Goal: Find specific fact: Find specific fact

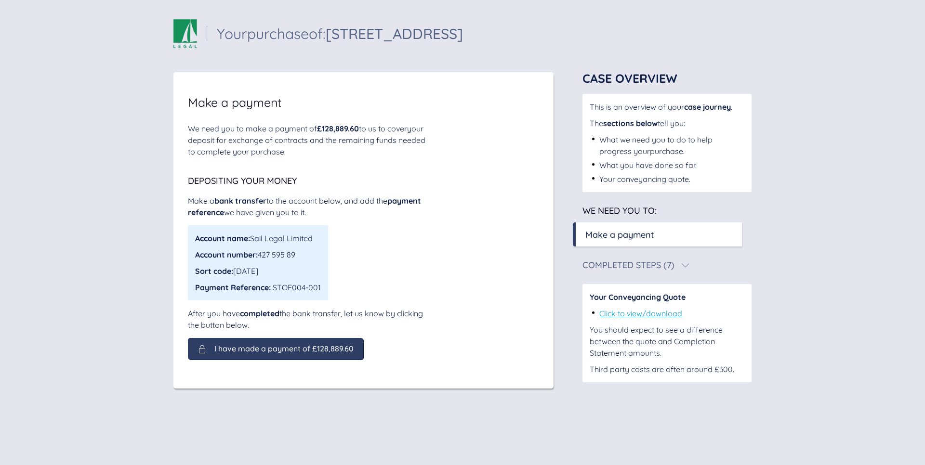
scroll to position [75, 0]
drag, startPoint x: 253, startPoint y: 236, endPoint x: 312, endPoint y: 223, distance: 60.2
type textarea "**********"
click at [315, 236] on div "Account name: Sail Legal Limited" at bounding box center [258, 239] width 126 height 12
copy div "Sail Legal Limited"
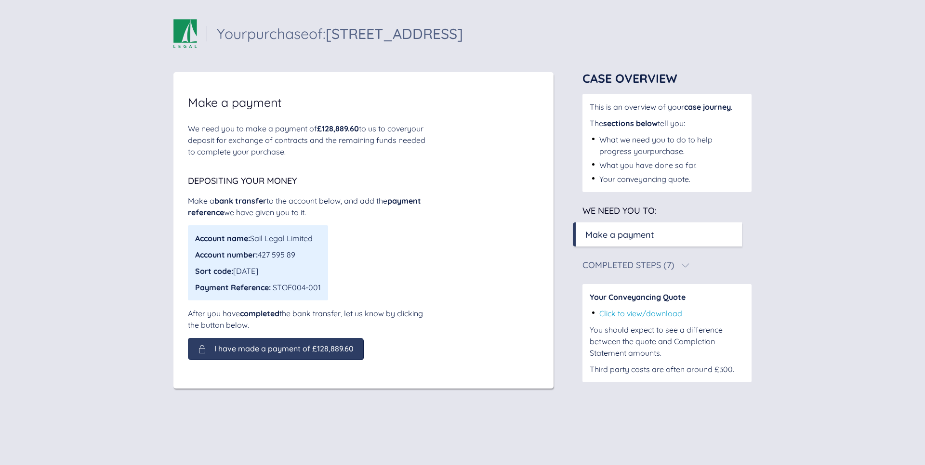
drag, startPoint x: 262, startPoint y: 254, endPoint x: 297, endPoint y: 256, distance: 35.7
click at [297, 256] on div "Account number: 427 595 89" at bounding box center [258, 255] width 126 height 12
copy div "427 595 89"
drag, startPoint x: 269, startPoint y: 272, endPoint x: 235, endPoint y: 270, distance: 34.3
click at [235, 270] on div "Sort code: [DATE]" at bounding box center [258, 271] width 126 height 12
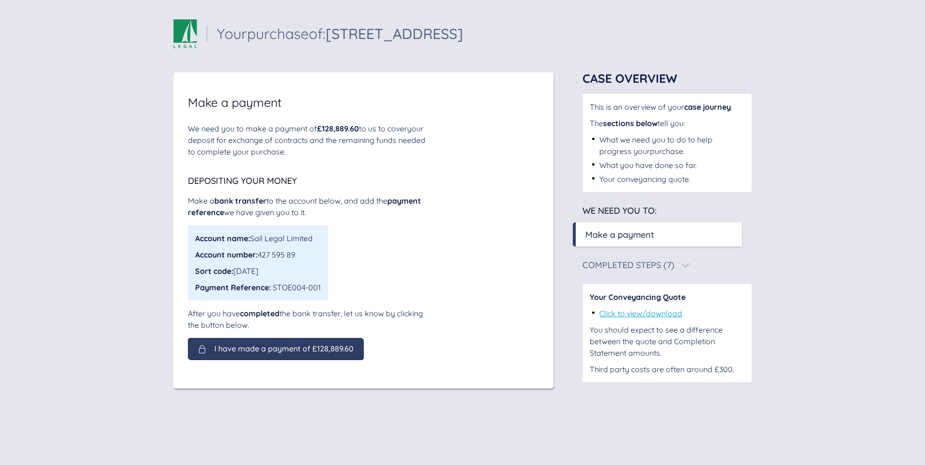
copy div "[DATE]"
drag, startPoint x: 314, startPoint y: 287, endPoint x: 273, endPoint y: 287, distance: 41.0
click at [273, 287] on div "Account name: Sail Legal Limited Account number: 427 595 89 Sort code: [DATE] P…" at bounding box center [258, 263] width 140 height 75
copy div "STOE004-001"
drag, startPoint x: 316, startPoint y: 236, endPoint x: 252, endPoint y: 236, distance: 64.1
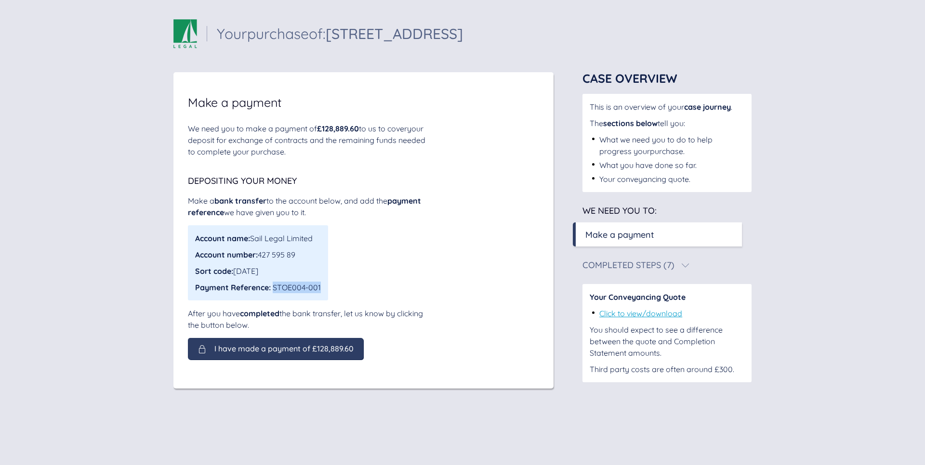
click at [252, 236] on div "Account name: Sail Legal Limited" at bounding box center [258, 239] width 126 height 12
copy div "Sail Legal Limited"
drag, startPoint x: 322, startPoint y: 288, endPoint x: 274, endPoint y: 291, distance: 48.7
click at [274, 291] on div "Account name: Sail Legal Limited Account number: 427 595 89 Sort code: [DATE] P…" at bounding box center [258, 263] width 140 height 75
copy div "STOE004-001"
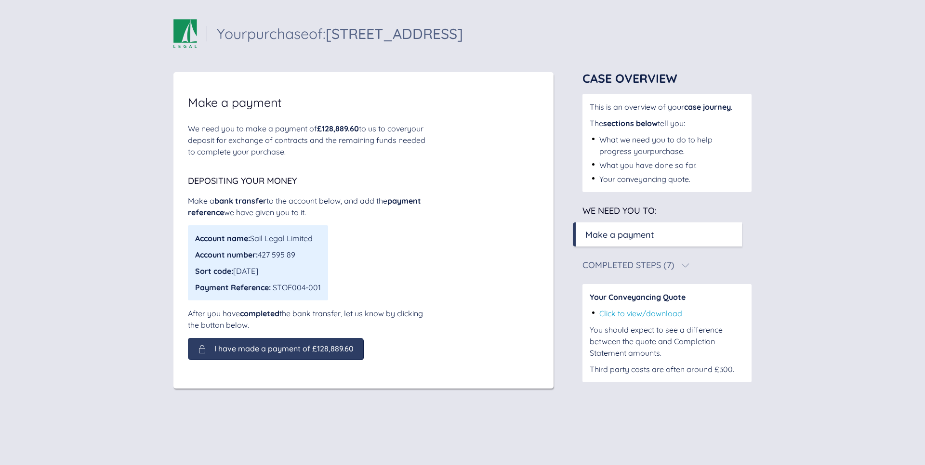
click at [345, 236] on div "Account name: Sail Legal Limited Account number: 427 595 89 Sort code: [DATE] P…" at bounding box center [308, 263] width 241 height 75
click at [119, 187] on div "Sail Legal - Your case Your purchase of: [STREET_ADDRESS] Your purchase of: [ST…" at bounding box center [462, 232] width 925 height 465
click at [145, 151] on div "Sail Legal - Your case Your purchase of: [STREET_ADDRESS] Your purchase of: [ST…" at bounding box center [462, 232] width 925 height 465
